Goal: Task Accomplishment & Management: Complete application form

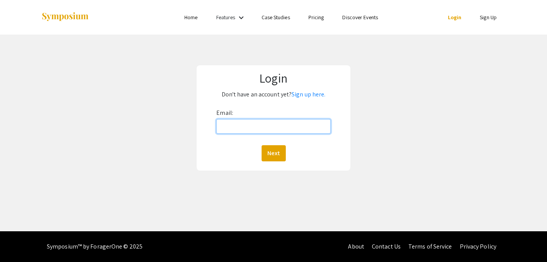
click at [249, 121] on input "Email:" at bounding box center [273, 126] width 114 height 15
click at [249, 129] on input "[EMAIL_ADDRESS][PERSON_NAME][DOMAIN_NAME]" at bounding box center [273, 126] width 114 height 15
type input "goe@qatar.cmu.edu"
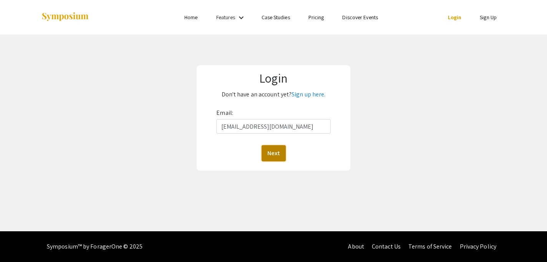
click at [281, 148] on button "Next" at bounding box center [273, 153] width 24 height 16
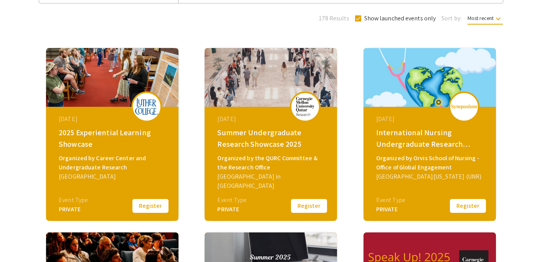
scroll to position [86, 0]
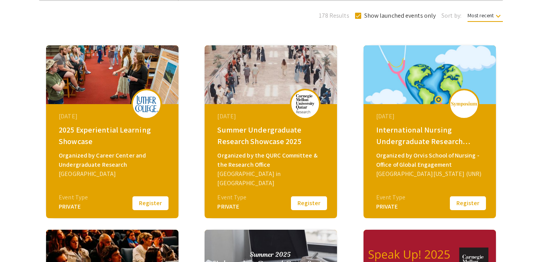
click at [303, 200] on button "Register" at bounding box center [309, 203] width 38 height 16
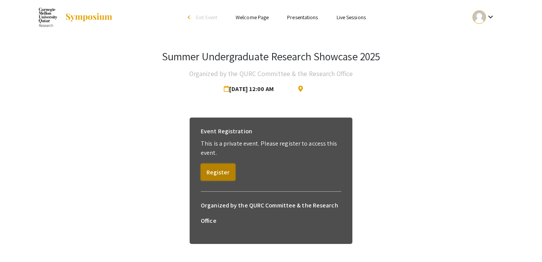
click at [214, 175] on button "Register" at bounding box center [218, 172] width 35 height 17
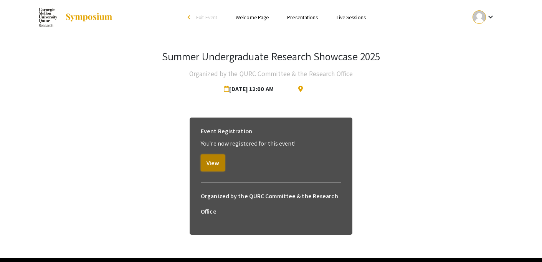
click at [215, 167] on button "View" at bounding box center [213, 162] width 24 height 17
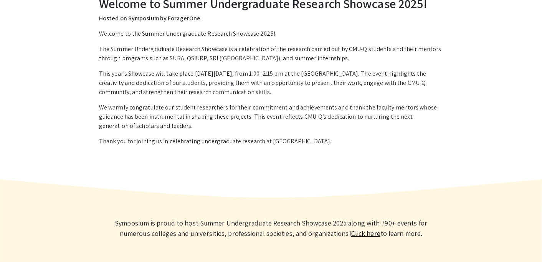
scroll to position [184, 0]
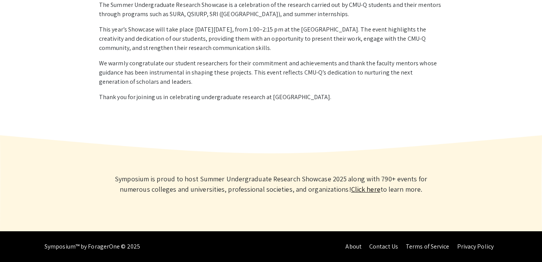
click at [362, 188] on link "Click here" at bounding box center [365, 189] width 29 height 9
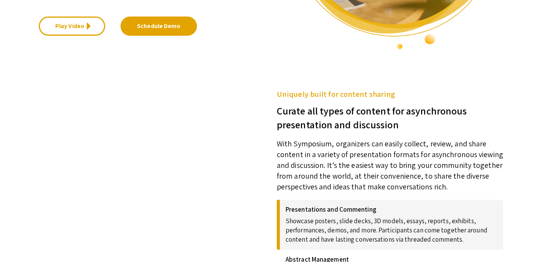
scroll to position [306, 0]
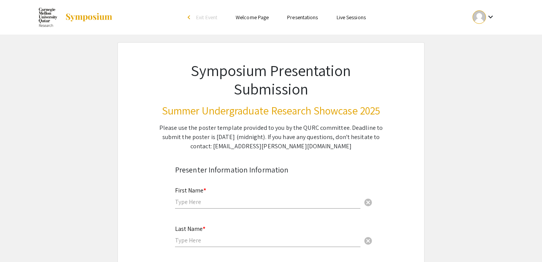
click at [270, 198] on input "text" at bounding box center [267, 202] width 185 height 8
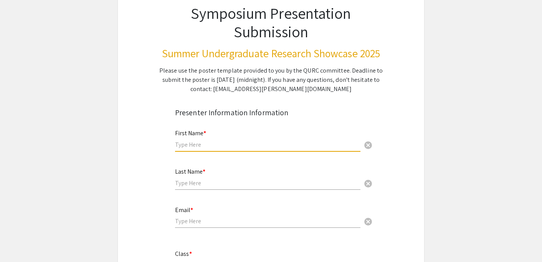
scroll to position [66, 0]
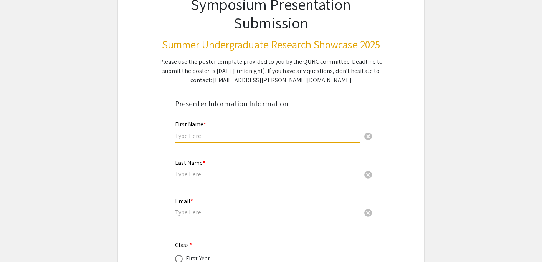
click at [250, 139] on input "text" at bounding box center [267, 136] width 185 height 8
type input "Gana"
type input "elnajjar"
type input "[EMAIL_ADDRESS][PERSON_NAME][DOMAIN_NAME]"
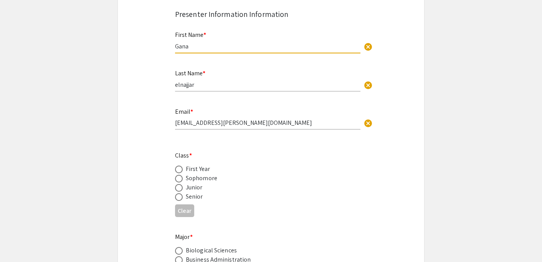
scroll to position [199, 0]
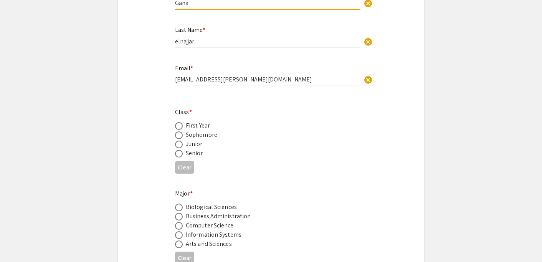
click at [195, 159] on div "Clear" at bounding box center [271, 167] width 192 height 19
click at [196, 152] on div "Senior" at bounding box center [194, 153] width 17 height 9
click at [180, 154] on span at bounding box center [179, 154] width 8 height 8
click at [180, 154] on input "radio" at bounding box center [179, 154] width 8 height 8
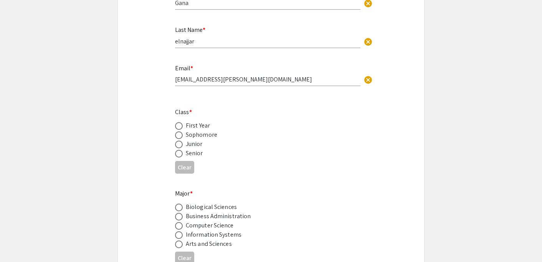
radio input "true"
click at [178, 207] on span at bounding box center [179, 207] width 8 height 8
click at [178, 207] on input "radio" at bounding box center [179, 207] width 8 height 8
radio input "true"
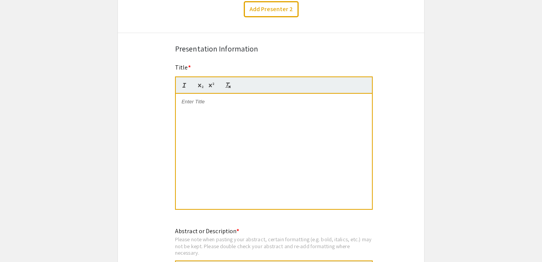
scroll to position [518, 0]
click at [239, 119] on div at bounding box center [274, 150] width 196 height 115
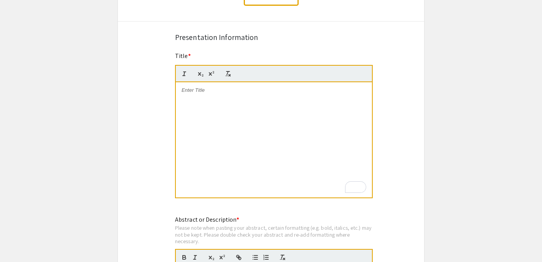
scroll to position [529, 0]
click at [198, 96] on div "To enrich screen reader interactions, please activate Accessibility in Grammarl…" at bounding box center [274, 138] width 196 height 115
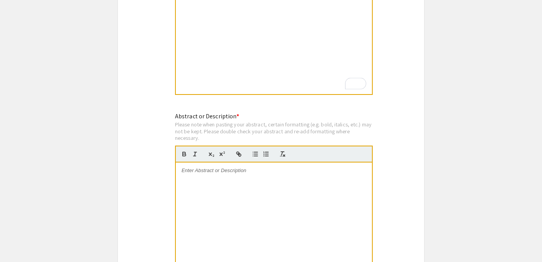
scroll to position [667, 0]
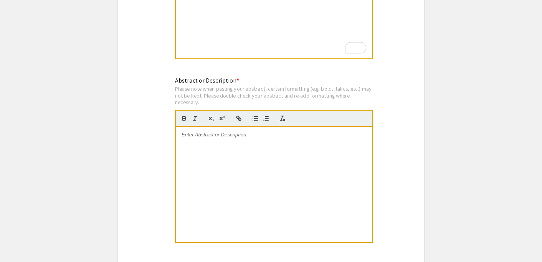
click at [211, 143] on div at bounding box center [274, 184] width 196 height 115
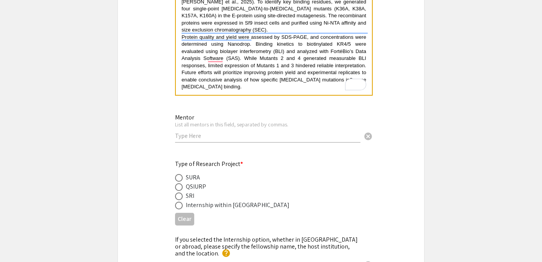
scroll to position [814, 0]
click at [246, 142] on div "Mentor List all mentors in this field, separated by [PERSON_NAME]. cancel" at bounding box center [267, 125] width 185 height 36
click at [231, 136] on input "text" at bounding box center [267, 136] width 185 height 8
paste input "[PERSON_NAME], [PERSON_NAME]"
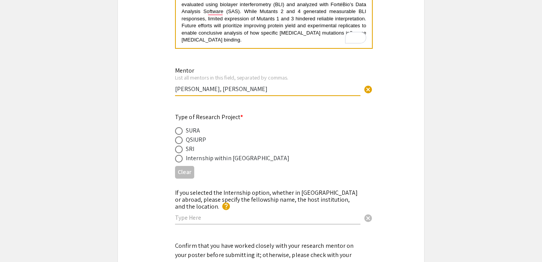
scroll to position [874, 0]
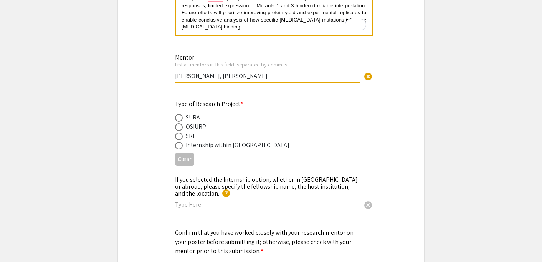
type input "[PERSON_NAME], [PERSON_NAME]"
click at [192, 145] on div "Internship within [GEOGRAPHIC_DATA]" at bounding box center [238, 145] width 104 height 9
click at [188, 148] on div "Internship within [GEOGRAPHIC_DATA]" at bounding box center [238, 145] width 104 height 9
click at [187, 119] on div "SURA" at bounding box center [193, 117] width 14 height 9
click at [176, 121] on span at bounding box center [179, 118] width 8 height 8
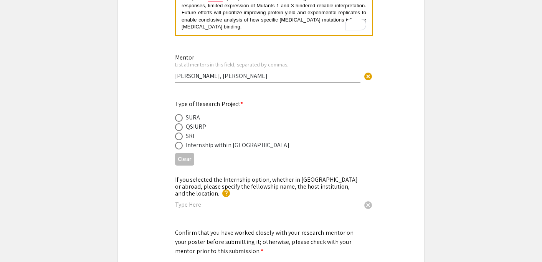
click at [176, 121] on input "radio" at bounding box center [179, 118] width 8 height 8
radio input "true"
click at [177, 124] on mat-radio-button at bounding box center [180, 126] width 11 height 9
click at [177, 145] on span at bounding box center [179, 146] width 8 height 8
click at [177, 145] on input "radio" at bounding box center [179, 146] width 8 height 8
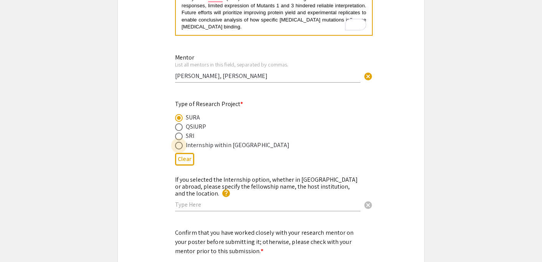
radio input "true"
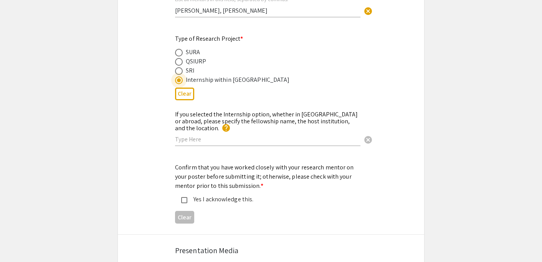
scroll to position [939, 0]
click at [207, 129] on div "If you selected the Internship option, whether in [GEOGRAPHIC_DATA] or abroad, …" at bounding box center [267, 125] width 185 height 43
type input "Amgen Scholar in NUS"
click at [248, 187] on div "Confirm that you have worked closely with your research mentor on your poster b…" at bounding box center [265, 183] width 180 height 41
click at [195, 195] on div "Yes I acknowledge this." at bounding box center [267, 199] width 161 height 9
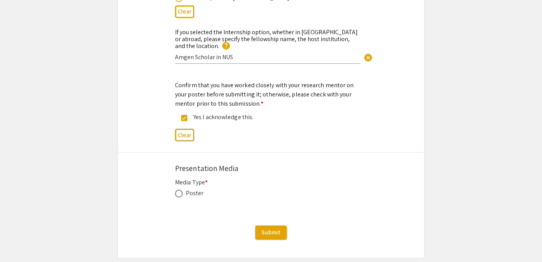
scroll to position [1022, 0]
click at [192, 188] on div "Poster" at bounding box center [195, 192] width 18 height 9
click at [176, 189] on span at bounding box center [179, 193] width 8 height 8
click at [176, 189] on input "radio" at bounding box center [179, 193] width 8 height 8
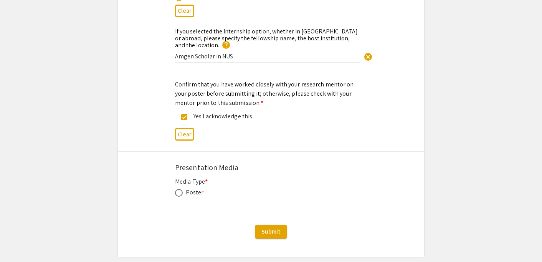
radio input "true"
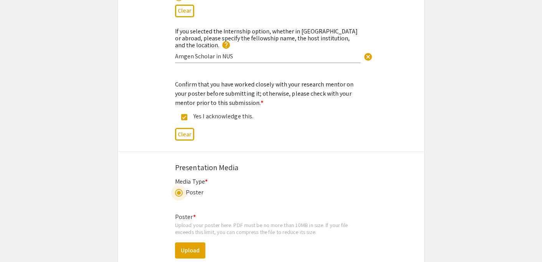
click at [202, 213] on div "Poster * Upload your poster here. PDF must be no more than 10MB in size. If you…" at bounding box center [271, 241] width 192 height 70
click at [188, 213] on mat-label "Poster *" at bounding box center [185, 217] width 21 height 8
click at [195, 228] on div "Upload your poster here. PDF must be no more than 10MB in size. If your file ex…" at bounding box center [271, 228] width 192 height 13
click at [190, 249] on button "Upload" at bounding box center [190, 250] width 30 height 16
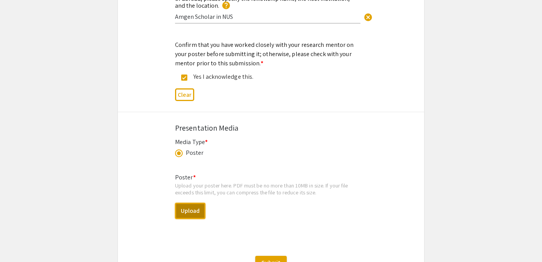
scroll to position [1075, 0]
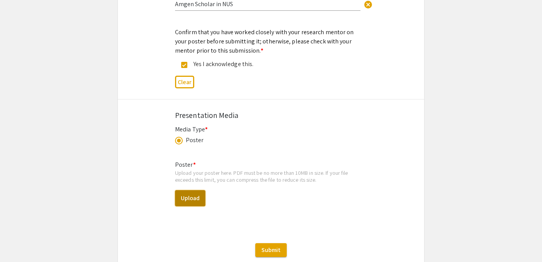
click at [197, 195] on button "Upload" at bounding box center [190, 198] width 30 height 16
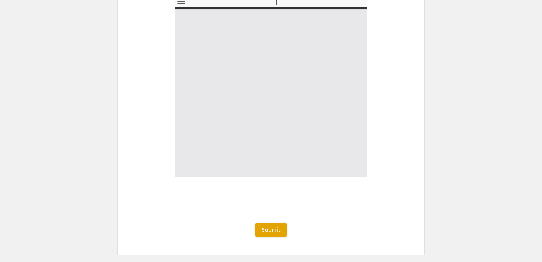
scroll to position [1311, 0]
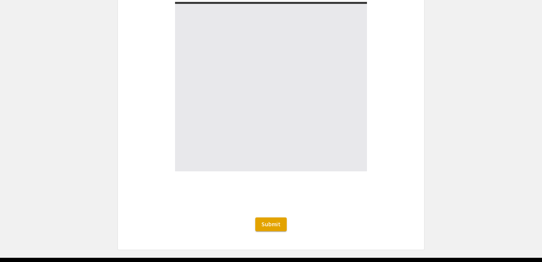
select select "custom"
type input "0"
select select "custom"
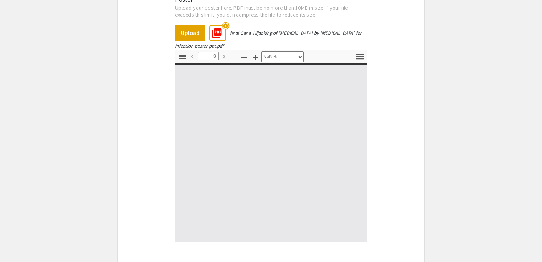
type input "1"
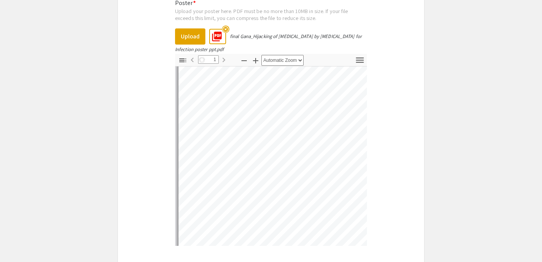
select select "auto"
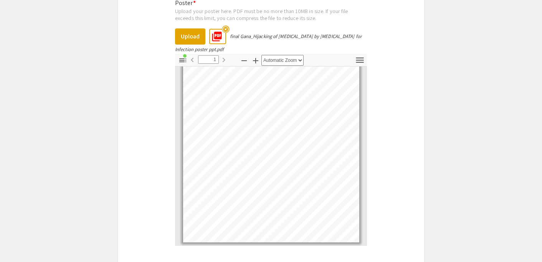
scroll to position [1332, 0]
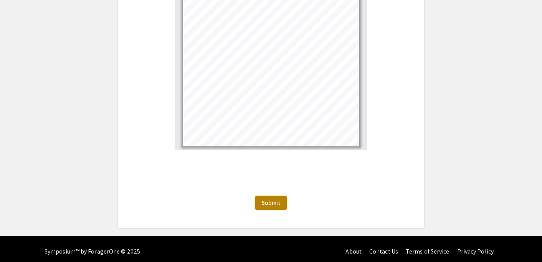
click at [271, 196] on button "Submit" at bounding box center [270, 203] width 31 height 14
